Goal: Information Seeking & Learning: Find specific fact

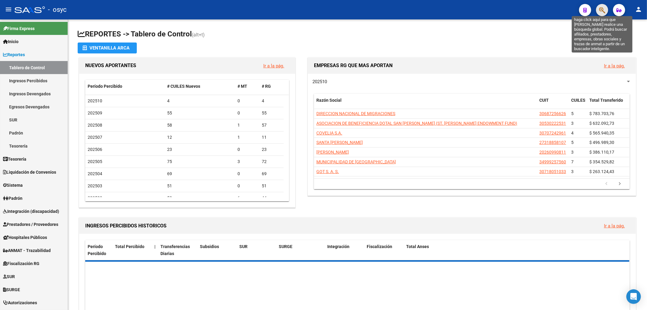
click at [603, 7] on icon "button" at bounding box center [602, 10] width 6 height 7
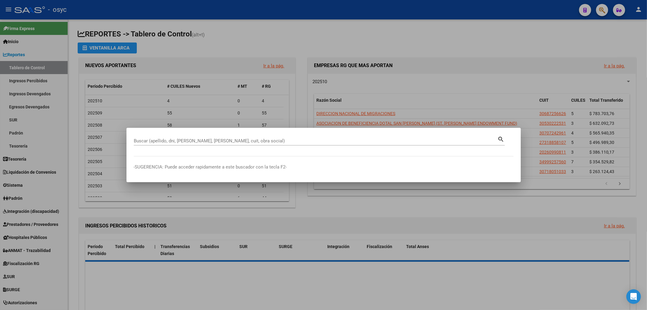
paste input "27-41851000-0"
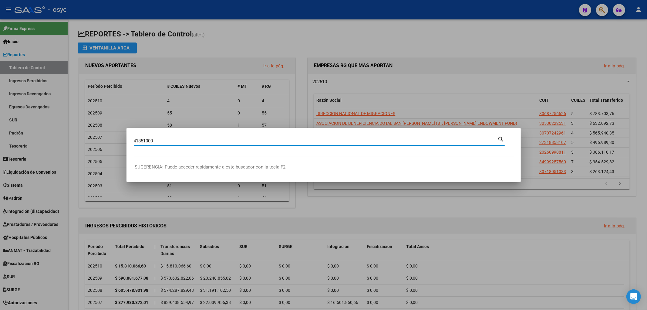
type input "41851000"
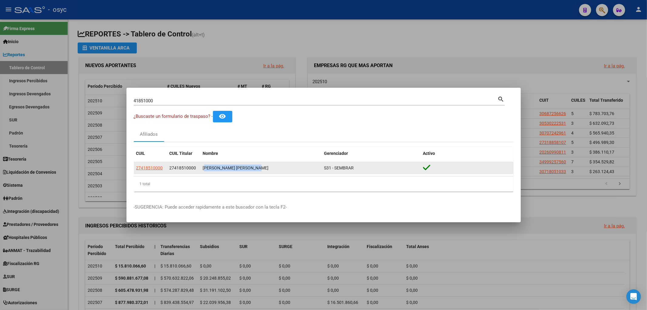
drag, startPoint x: 202, startPoint y: 168, endPoint x: 259, endPoint y: 169, distance: 57.6
click at [259, 169] on datatable-body-cell "[PERSON_NAME] [PERSON_NAME]" at bounding box center [261, 168] width 121 height 12
copy div "[PERSON_NAME] [PERSON_NAME]"
drag, startPoint x: 170, startPoint y: 167, endPoint x: 198, endPoint y: 167, distance: 28.2
click at [198, 167] on datatable-body-cell "27418510000" at bounding box center [183, 168] width 33 height 12
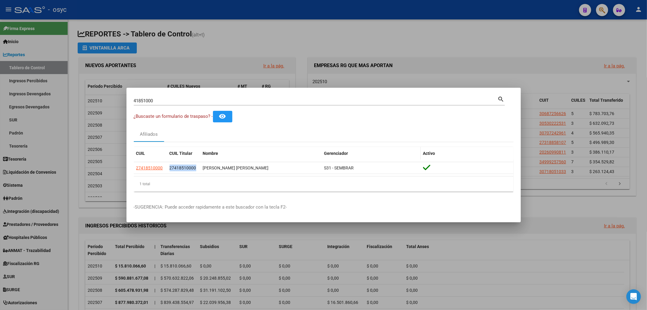
copy span "27418510000"
drag, startPoint x: 456, startPoint y: 38, endPoint x: 490, endPoint y: 33, distance: 34.7
click at [456, 39] on div at bounding box center [323, 155] width 647 height 310
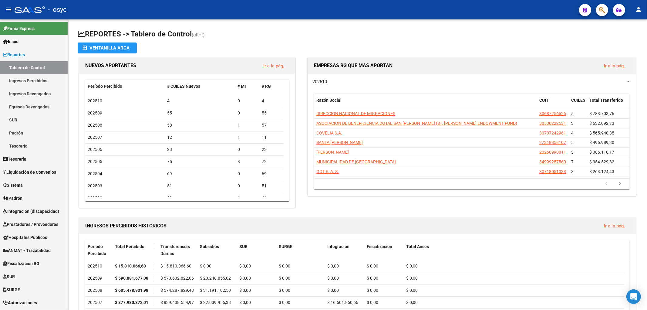
click at [600, 19] on div "menu - osyc person Firma Express Inicio Calendario SSS Instructivos Contacto OS…" at bounding box center [323, 155] width 647 height 310
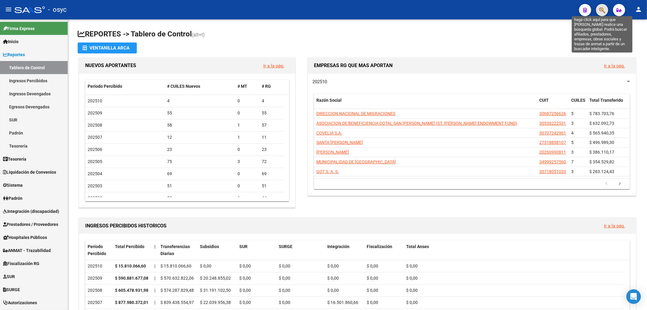
click at [603, 8] on icon "button" at bounding box center [602, 10] width 6 height 7
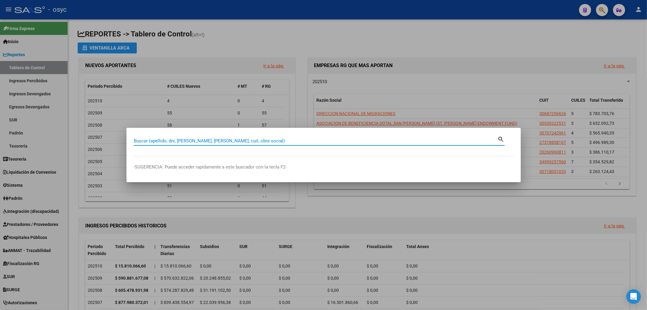
drag, startPoint x: 336, startPoint y: 142, endPoint x: 355, endPoint y: 144, distance: 19.3
click at [340, 143] on input "Buscar (apellido, dni, [PERSON_NAME], [PERSON_NAME], cuit, obra social)" at bounding box center [316, 140] width 364 height 5
type input "33395792"
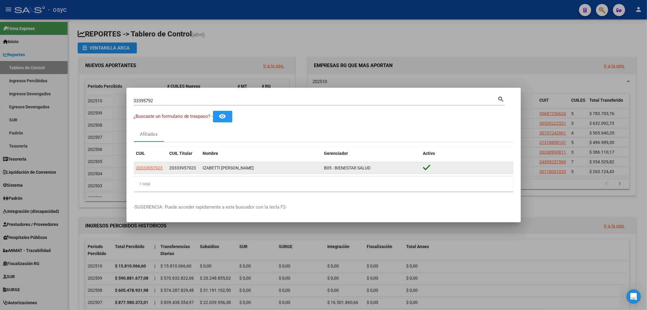
drag, startPoint x: 170, startPoint y: 166, endPoint x: 198, endPoint y: 166, distance: 28.2
click at [198, 166] on datatable-body-cell "20333957923" at bounding box center [183, 168] width 33 height 12
copy span "20333957923"
click at [153, 167] on span "20333957923" at bounding box center [149, 167] width 27 height 5
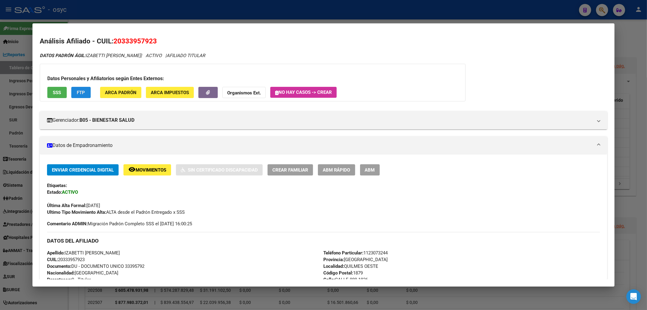
click at [81, 93] on span "FTP" at bounding box center [81, 92] width 8 height 5
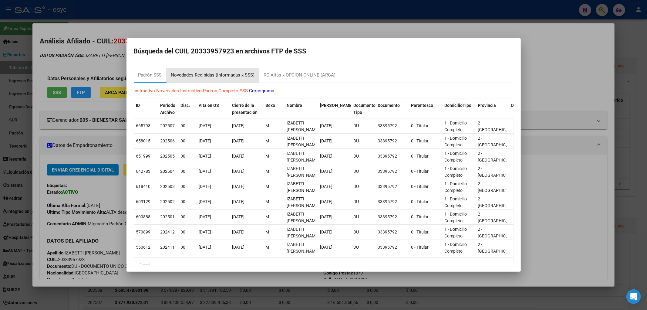
click at [210, 75] on div "Novedades Recibidas (informadas x SSS)" at bounding box center [213, 75] width 84 height 7
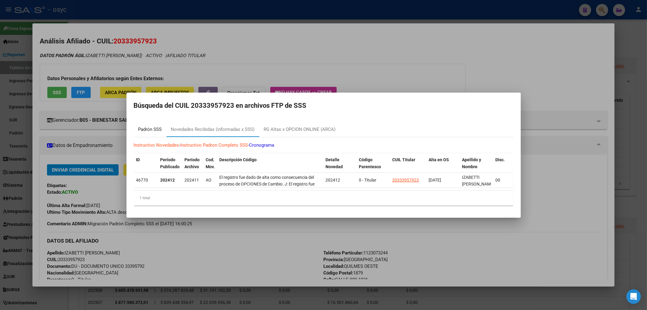
click at [148, 128] on div "Padrón SSS" at bounding box center [150, 129] width 24 height 7
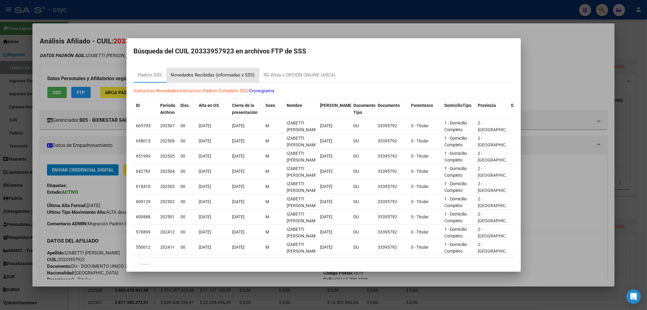
click at [213, 73] on div "Novedades Recibidas (informadas x SSS)" at bounding box center [213, 75] width 84 height 7
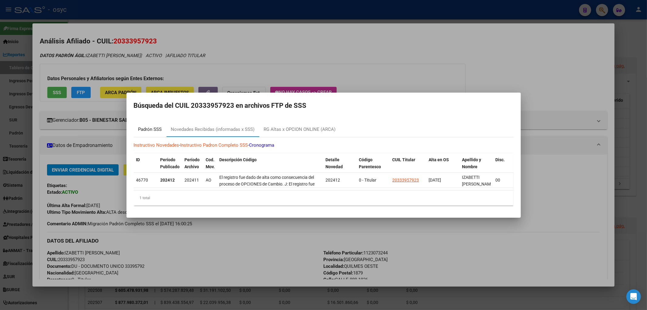
click at [149, 128] on div "Padrón SSS" at bounding box center [150, 129] width 24 height 7
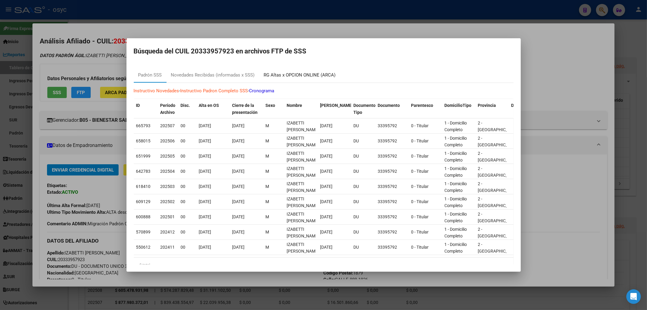
click at [308, 72] on div "RG Altas x OPCION ONLINE (ARCA)" at bounding box center [300, 75] width 72 height 7
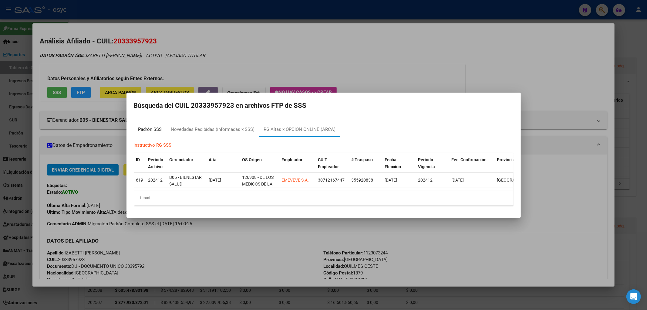
click at [154, 126] on div "Padrón SSS" at bounding box center [150, 129] width 24 height 7
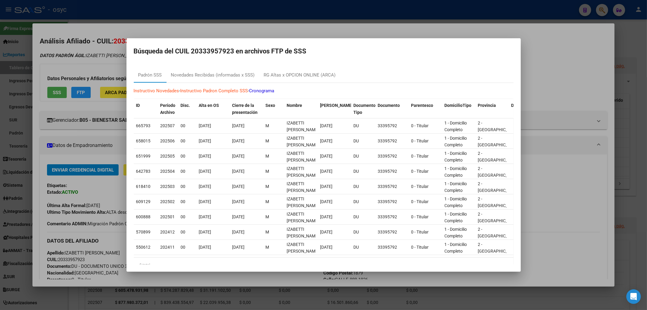
drag, startPoint x: 208, startPoint y: 53, endPoint x: 238, endPoint y: 55, distance: 29.2
click at [238, 55] on h2 "Búsqueda del CUIL 20333957923 en archivos FTP de SSS" at bounding box center [324, 52] width 380 height 12
copy h2 "20333957923 e"
